Goal: Task Accomplishment & Management: Use online tool/utility

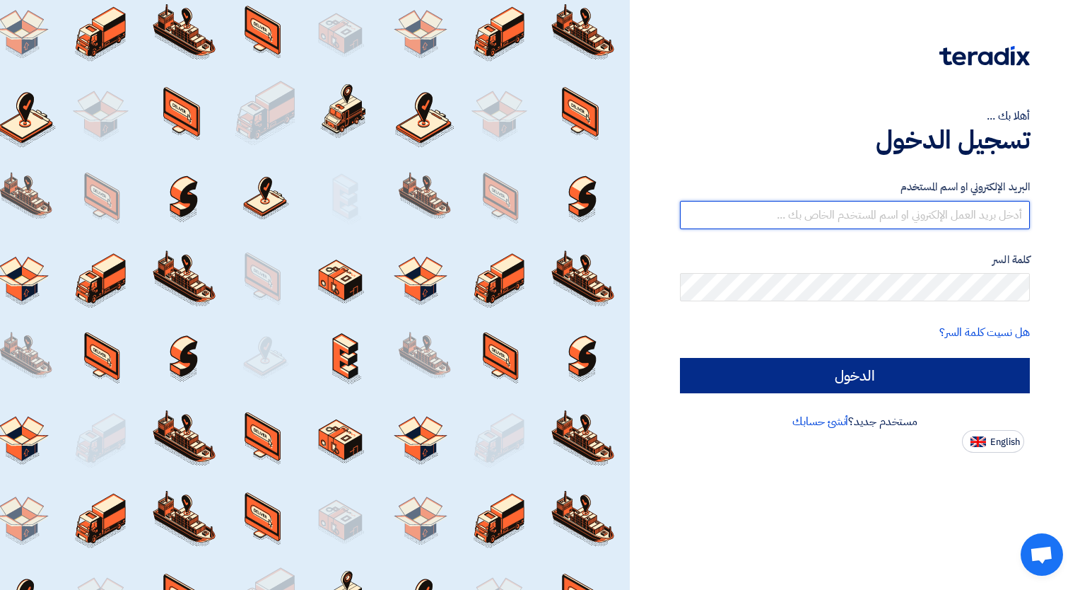
type input "[EMAIL_ADDRESS][DOMAIN_NAME]"
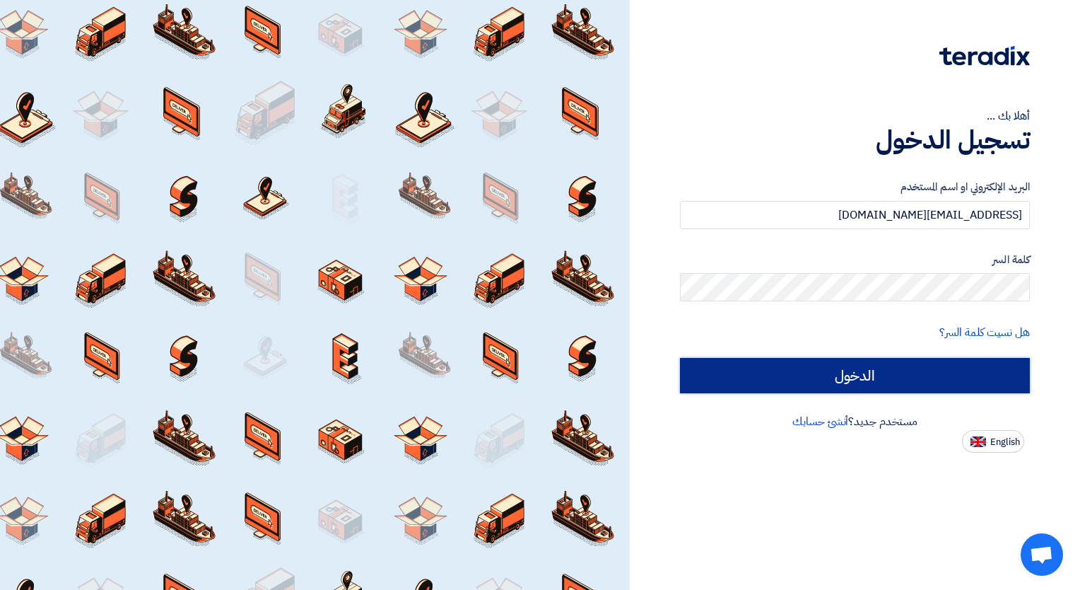
click at [897, 368] on input "الدخول" at bounding box center [855, 375] width 350 height 35
type input "Sign in"
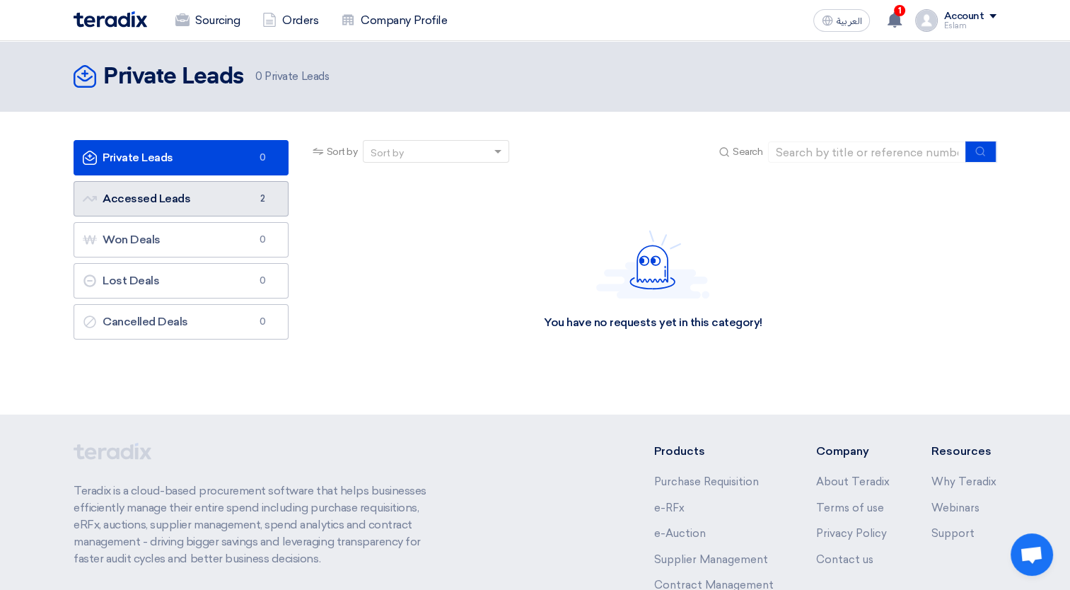
click at [232, 208] on link "Accessed Leads Accessed Leads 2" at bounding box center [181, 198] width 215 height 35
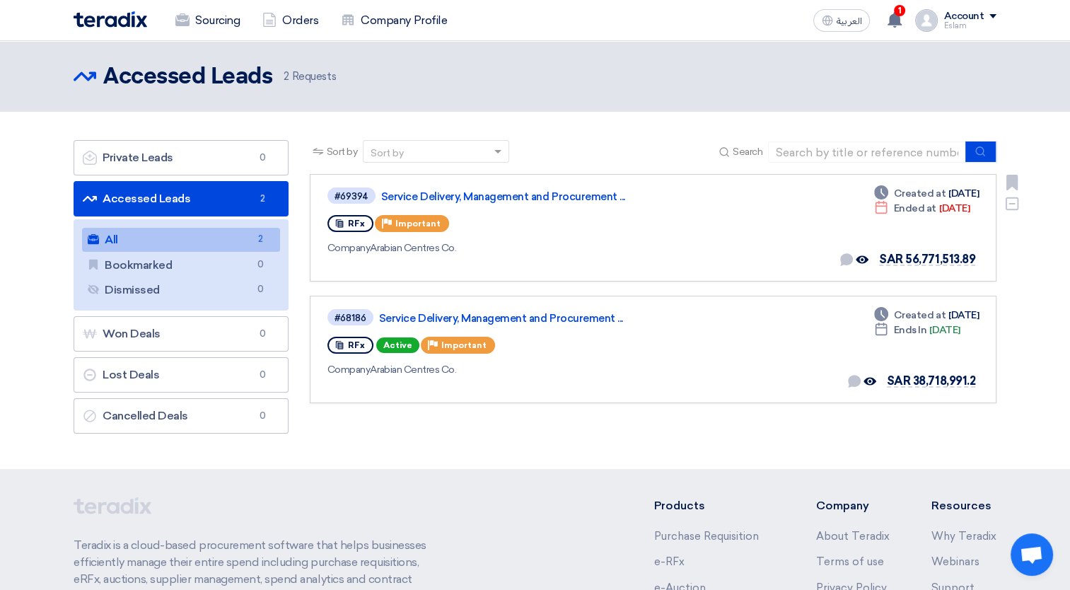
click at [670, 235] on div "#69394 Service Delivery, Management and Procurement ... RFx Priority Important …" at bounding box center [532, 227] width 410 height 83
click at [646, 74] on div "Accessed Leads Accessed Leads 2 Requests" at bounding box center [535, 76] width 923 height 28
